Goal: Task Accomplishment & Management: Manage account settings

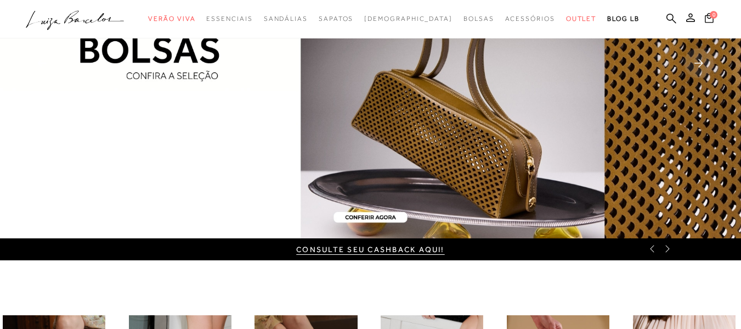
drag, startPoint x: 684, startPoint y: 280, endPoint x: 580, endPoint y: 4, distance: 294.8
click at [683, 14] on button at bounding box center [690, 19] width 15 height 14
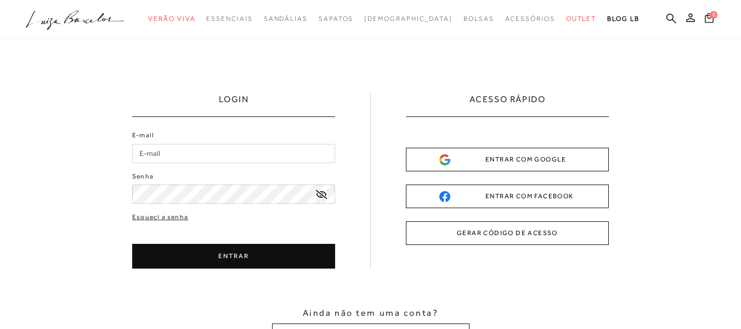
click at [164, 216] on link "Esqueci a senha" at bounding box center [160, 217] width 56 height 10
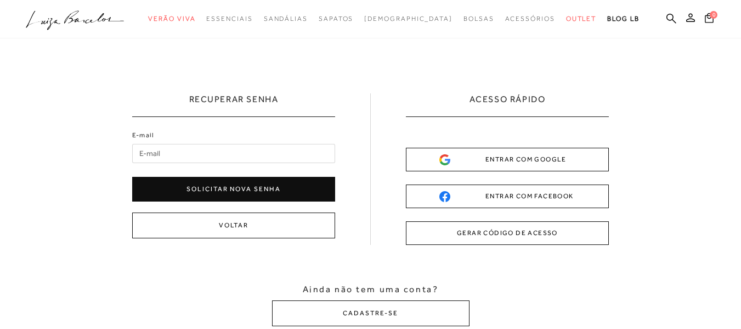
click at [187, 159] on input "E-mail" at bounding box center [233, 153] width 203 height 19
type input "[PERSON_NAME][EMAIL_ADDRESS][DOMAIN_NAME]"
click at [190, 184] on button "Solicitar nova senha" at bounding box center [233, 189] width 203 height 25
